Goal: Navigation & Orientation: Find specific page/section

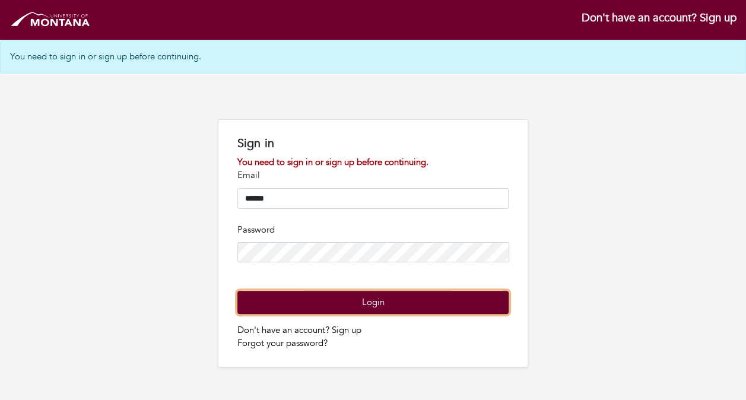
click at [329, 314] on button "Login" at bounding box center [373, 302] width 272 height 23
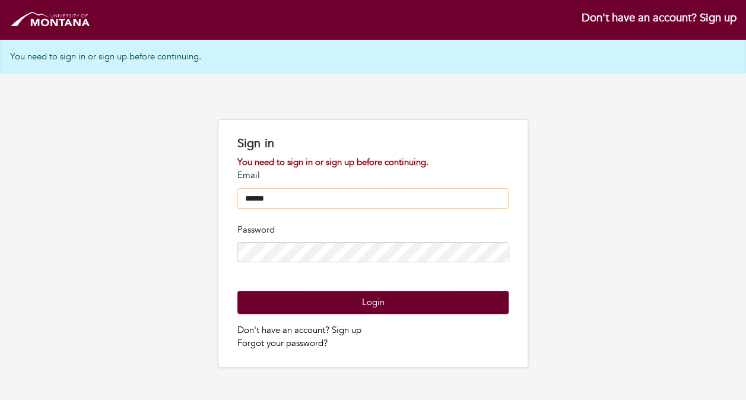
click at [310, 202] on input "******" at bounding box center [373, 198] width 272 height 21
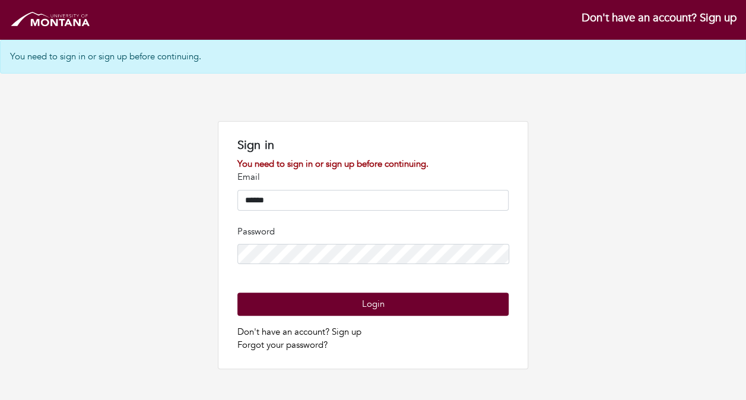
click at [180, 209] on div "Sign in You need to sign in or sign up before continuing. Email ****** Password…" at bounding box center [373, 245] width 746 height 248
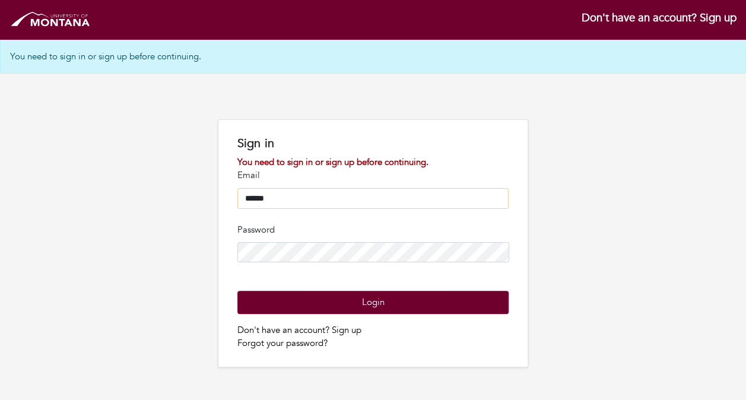
click at [278, 198] on input "******" at bounding box center [373, 198] width 272 height 21
type input "*"
type input "**********"
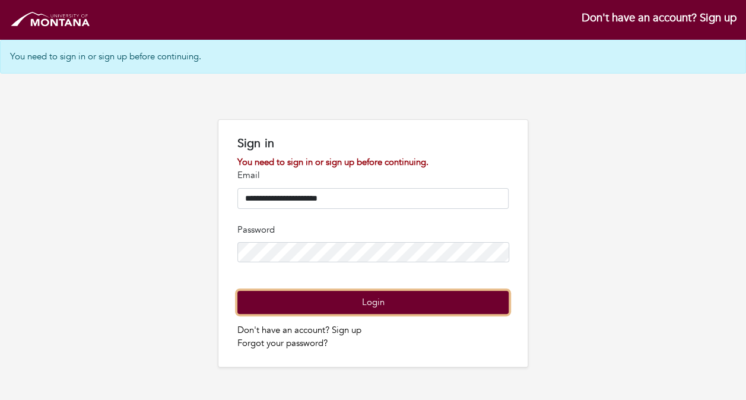
click at [292, 314] on button "Login" at bounding box center [373, 302] width 272 height 23
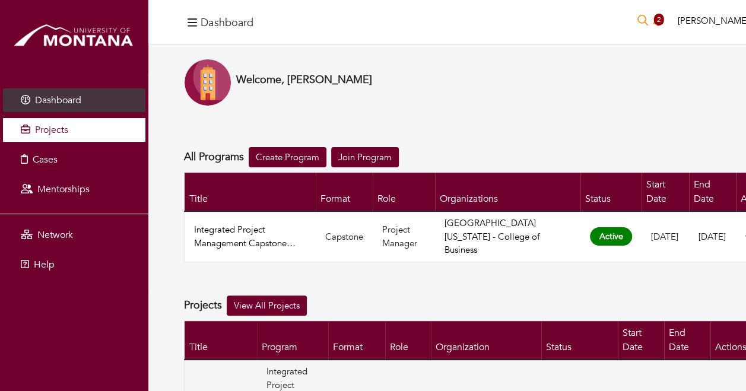
click at [53, 126] on span "Projects" at bounding box center [51, 129] width 33 height 13
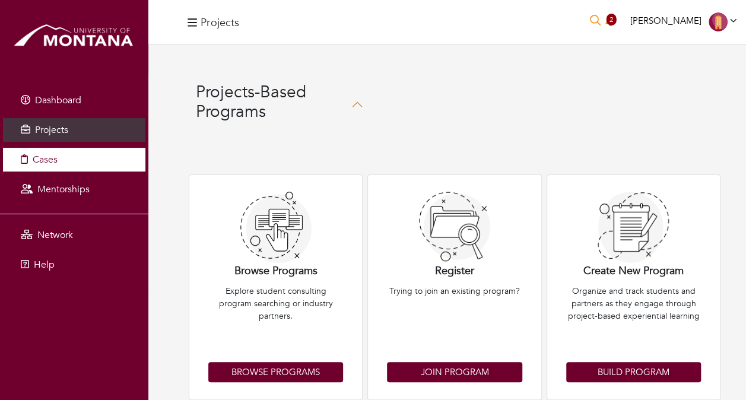
click at [43, 163] on span "Cases" at bounding box center [45, 159] width 25 height 13
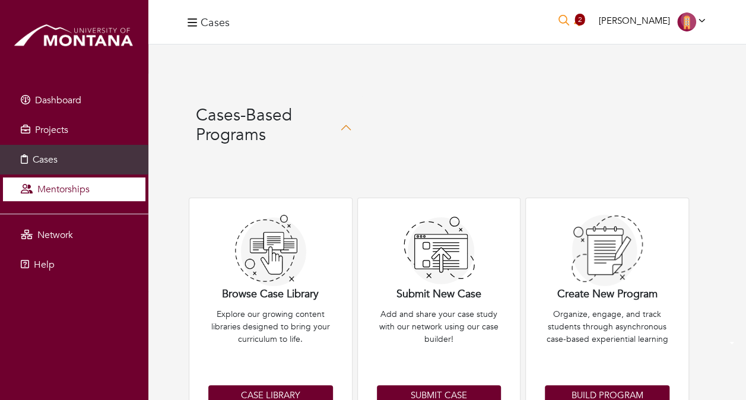
click at [42, 189] on span "Mentorships" at bounding box center [63, 189] width 52 height 13
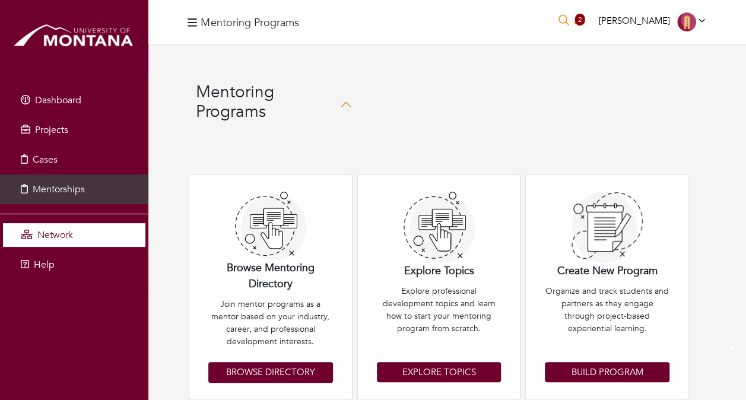
click at [47, 233] on span "Network" at bounding box center [55, 234] width 36 height 13
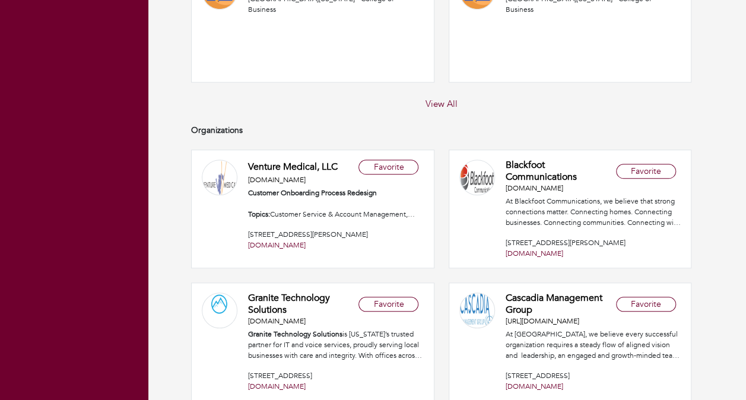
scroll to position [478, 0]
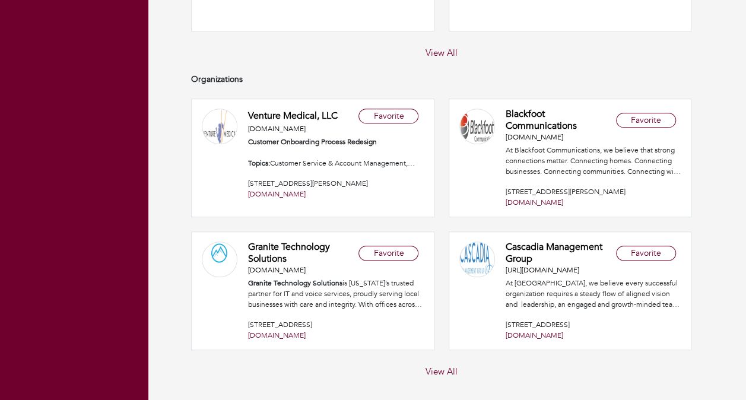
click at [433, 364] on button "View All" at bounding box center [441, 371] width 39 height 15
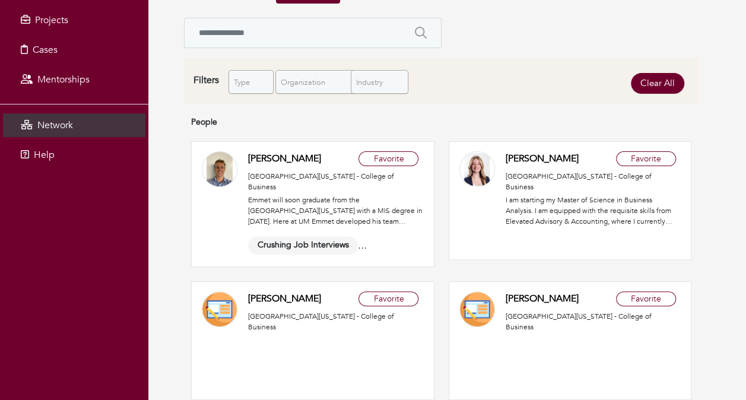
scroll to position [65, 0]
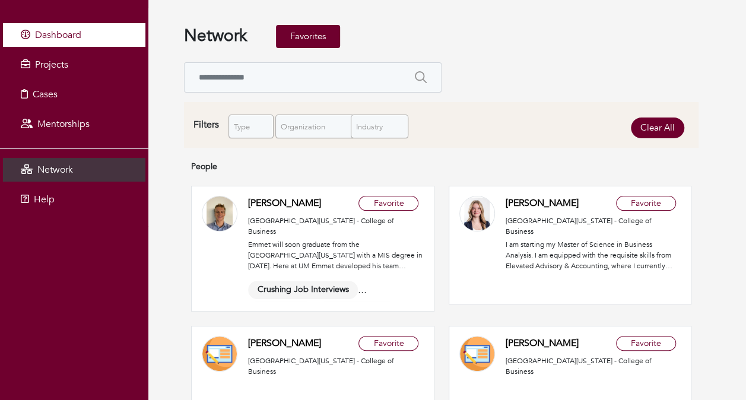
click at [49, 32] on span "Dashboard" at bounding box center [58, 34] width 46 height 13
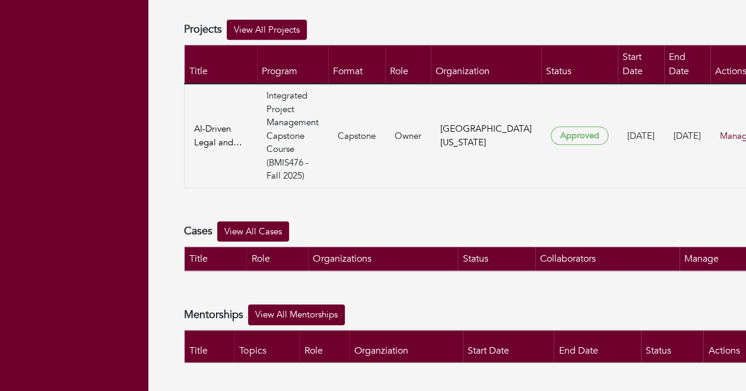
scroll to position [280, 0]
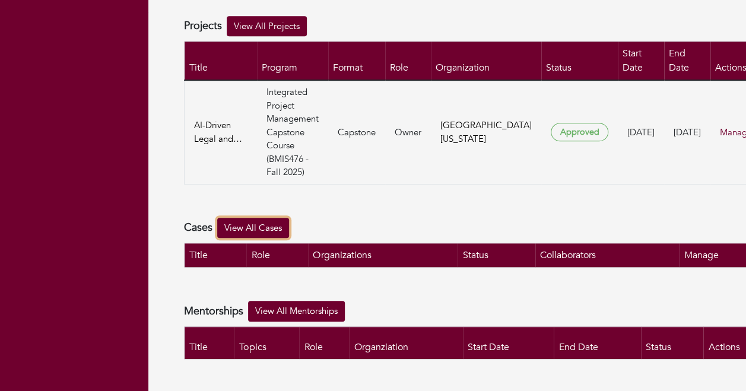
click at [258, 226] on link "View All Cases" at bounding box center [253, 228] width 72 height 21
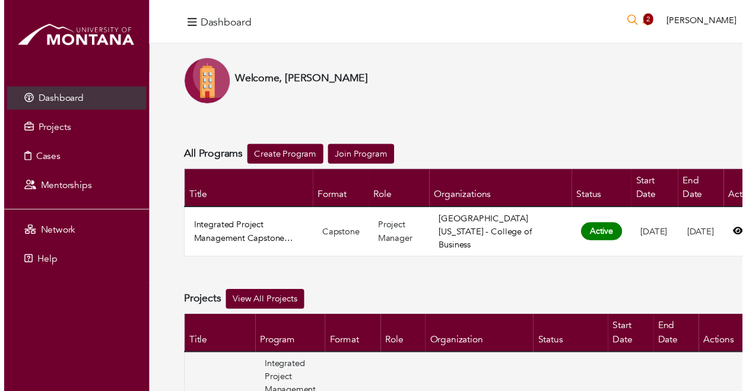
scroll to position [280, 0]
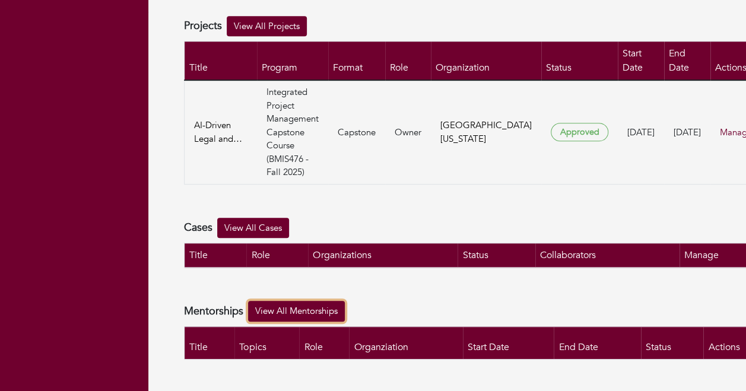
click at [280, 310] on link "View All Mentorships" at bounding box center [296, 311] width 97 height 21
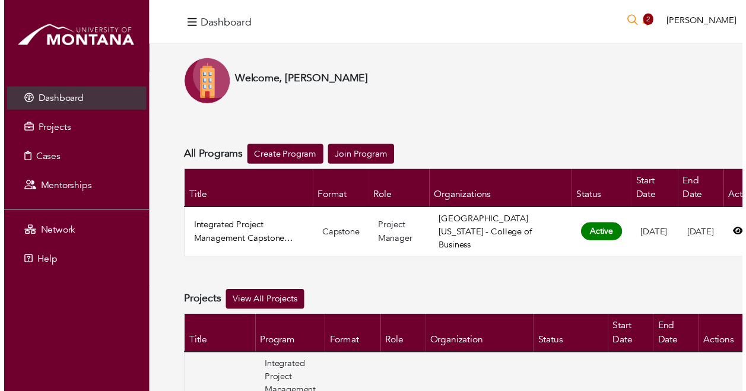
scroll to position [280, 0]
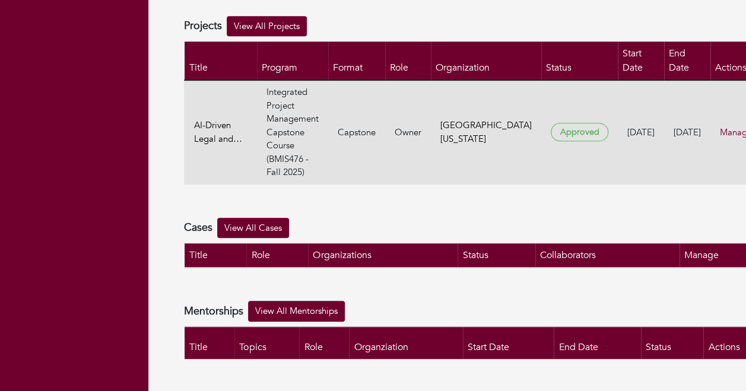
click at [720, 128] on link "Manage" at bounding box center [743, 132] width 47 height 23
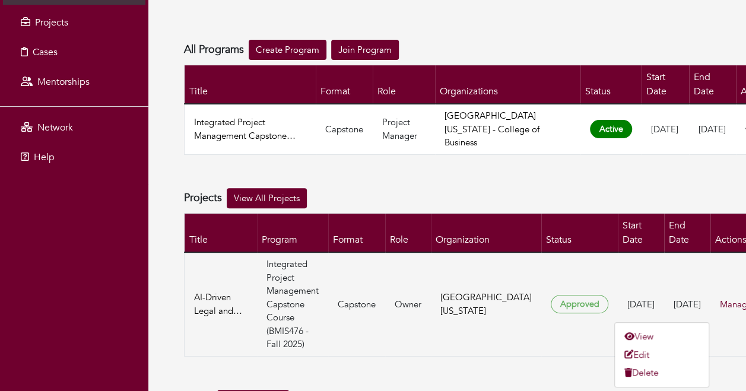
scroll to position [48, 0]
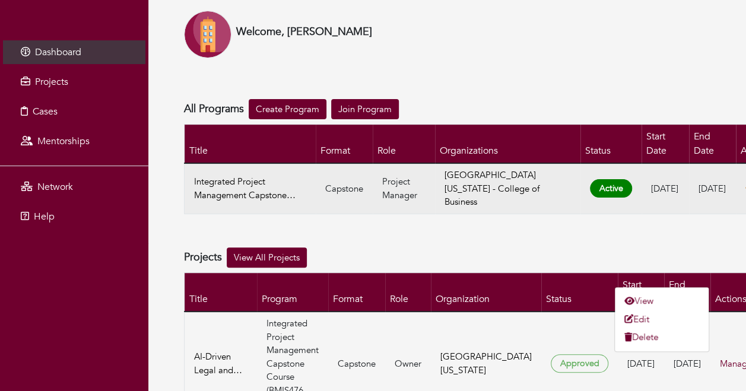
click at [745, 188] on icon at bounding box center [750, 188] width 10 height 8
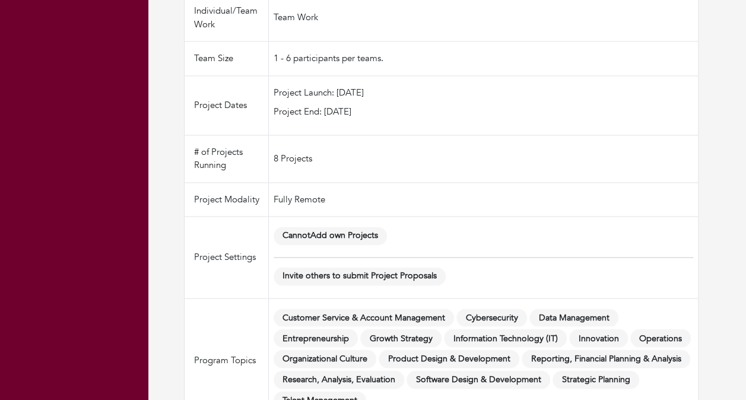
scroll to position [840, 0]
